Goal: Task Accomplishment & Management: Use online tool/utility

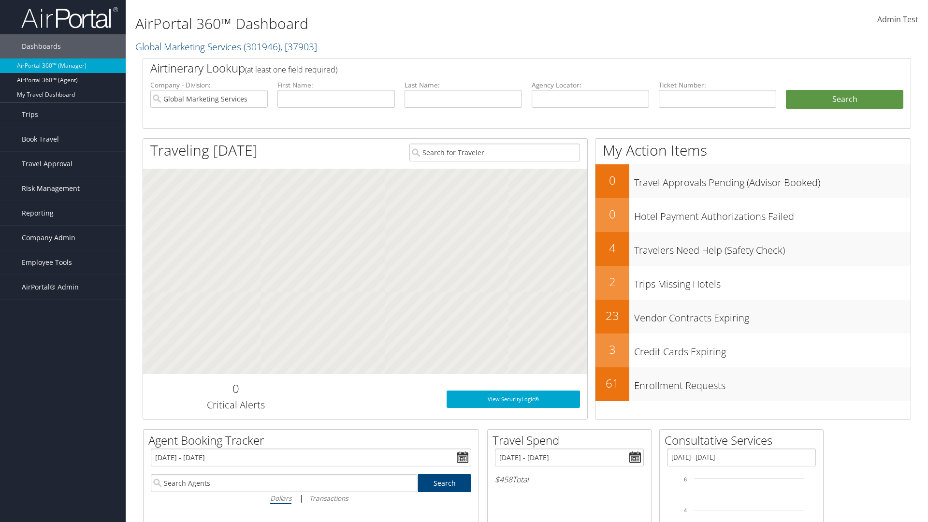
click at [63, 188] on span "Risk Management" at bounding box center [51, 188] width 58 height 24
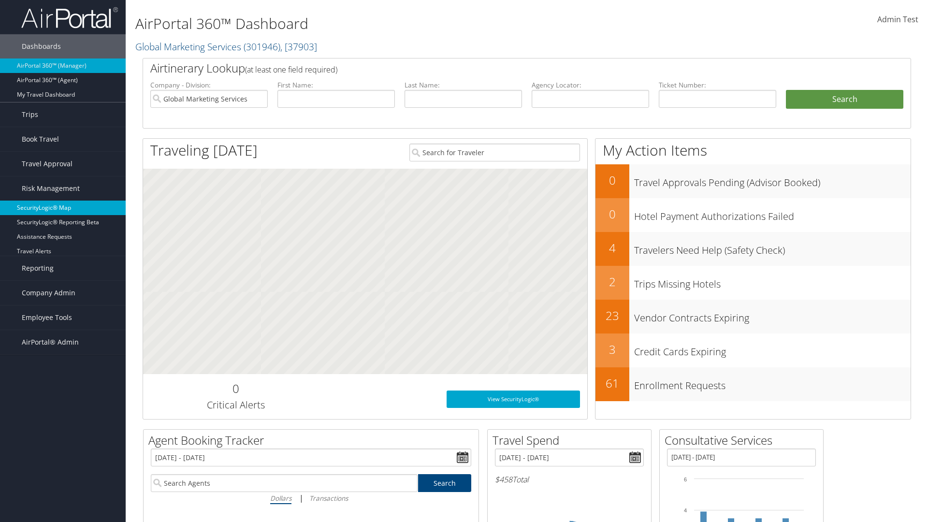
click at [63, 208] on link "SecurityLogic® Map" at bounding box center [63, 208] width 126 height 14
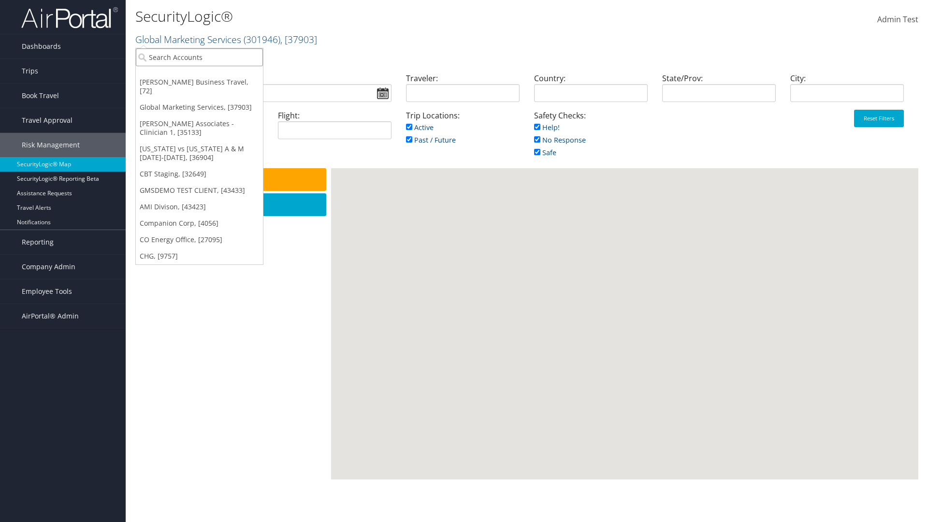
click at [199, 57] on input "search" at bounding box center [199, 57] width 127 height 18
type input "[PERSON_NAME] Business Travel"
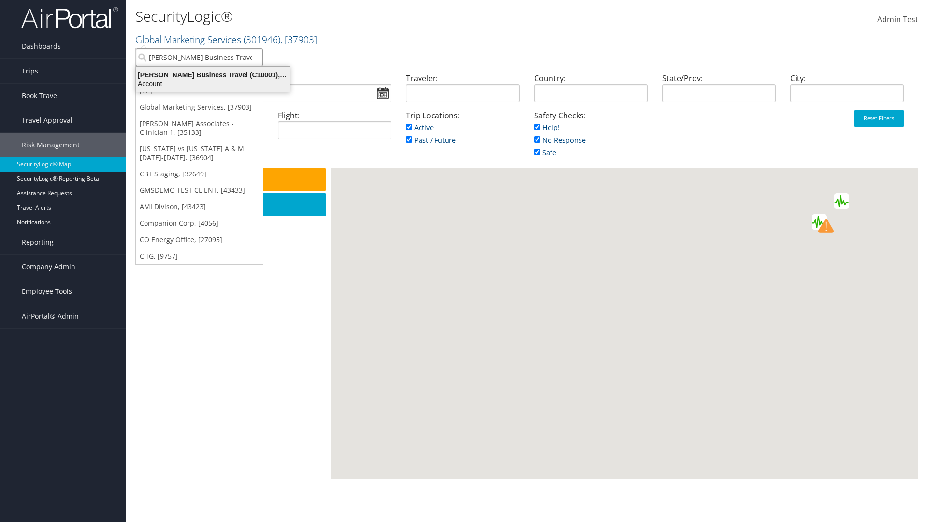
click at [213, 84] on div "Account" at bounding box center [212, 83] width 165 height 9
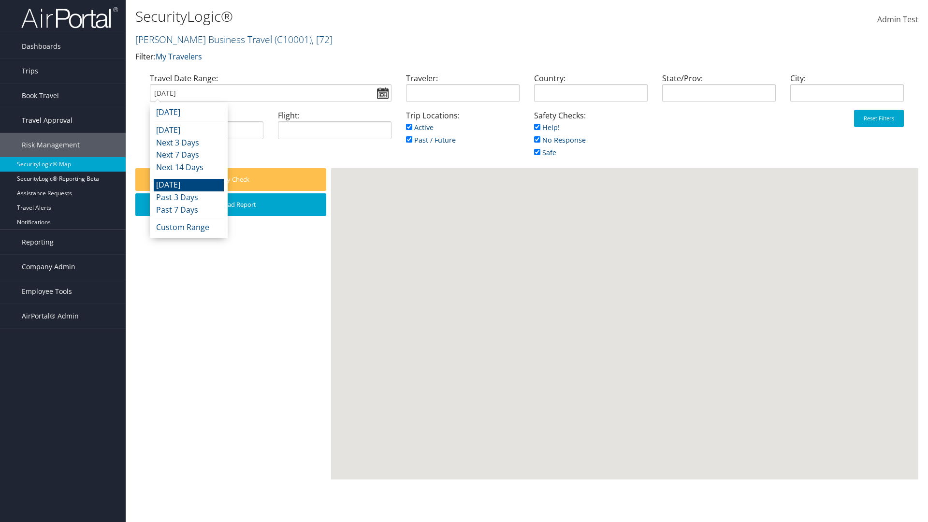
click at [270, 93] on input "[DATE]" at bounding box center [271, 93] width 242 height 18
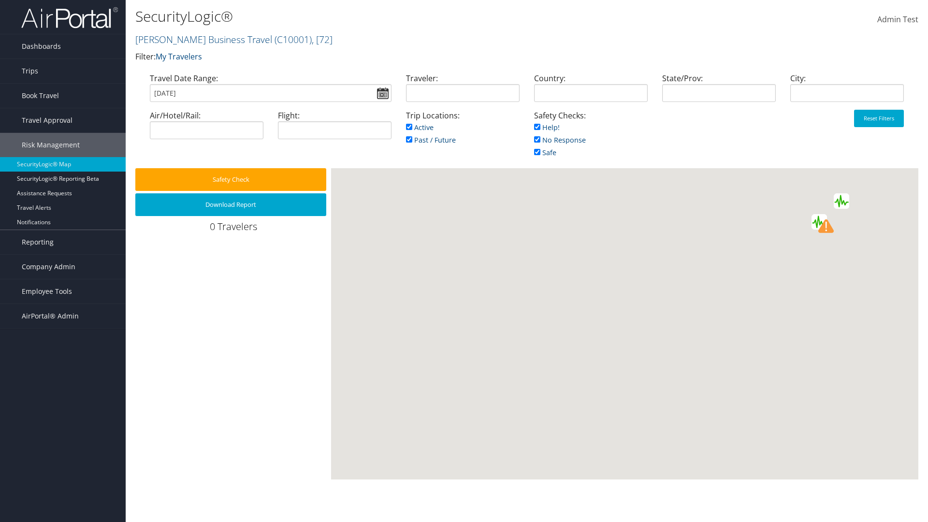
click at [270, 93] on input "09/02/2025" at bounding box center [271, 93] width 242 height 18
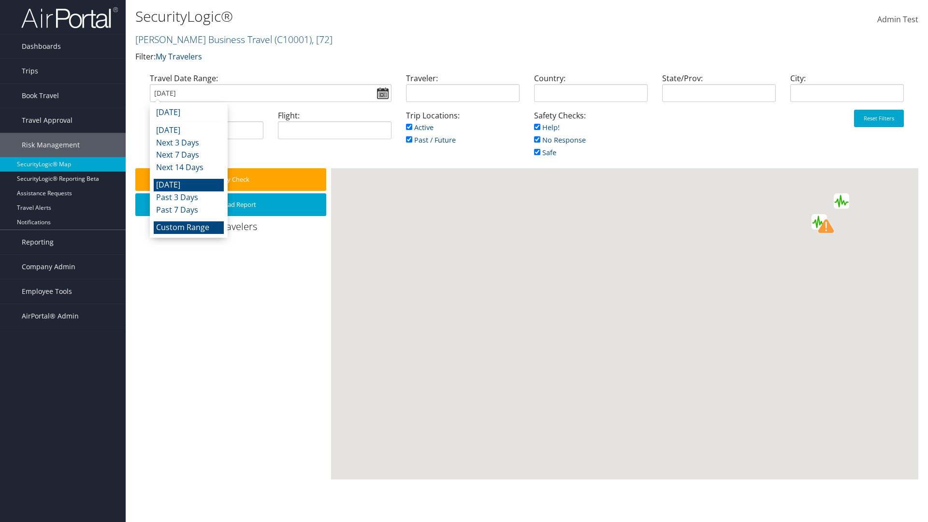
click at [188, 227] on li "Custom Range" at bounding box center [189, 227] width 70 height 13
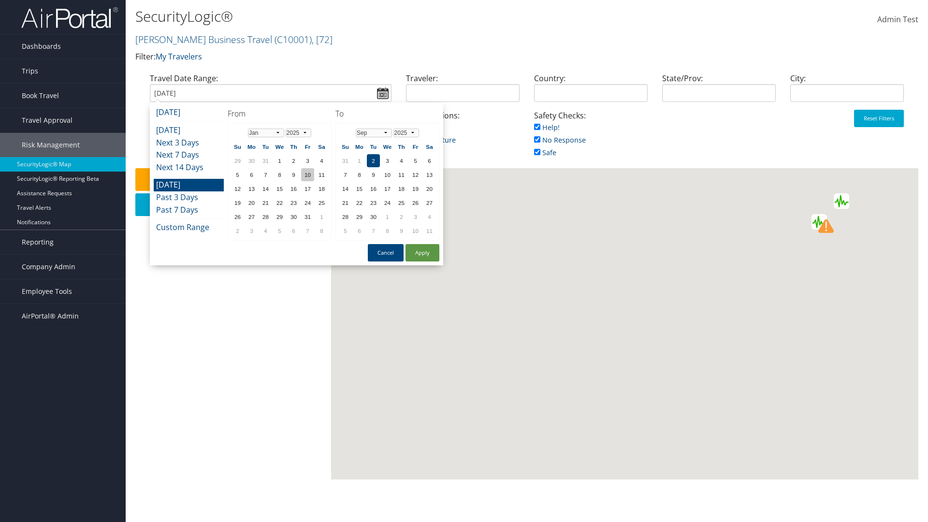
click at [307, 174] on td "10" at bounding box center [307, 174] width 13 height 13
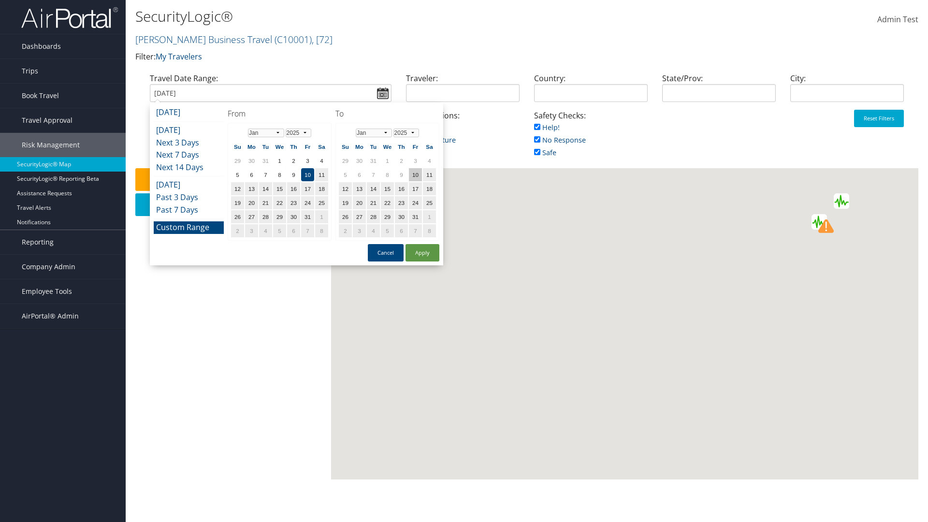
click at [415, 174] on td "10" at bounding box center [415, 174] width 13 height 13
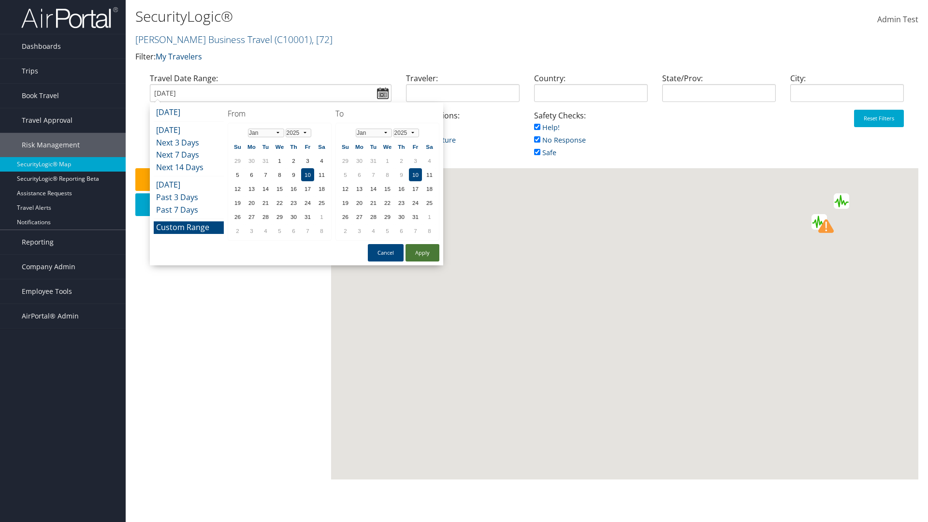
click at [422, 253] on button "Apply" at bounding box center [422, 252] width 34 height 17
type input "01/10/2025"
